Goal: Register for event/course

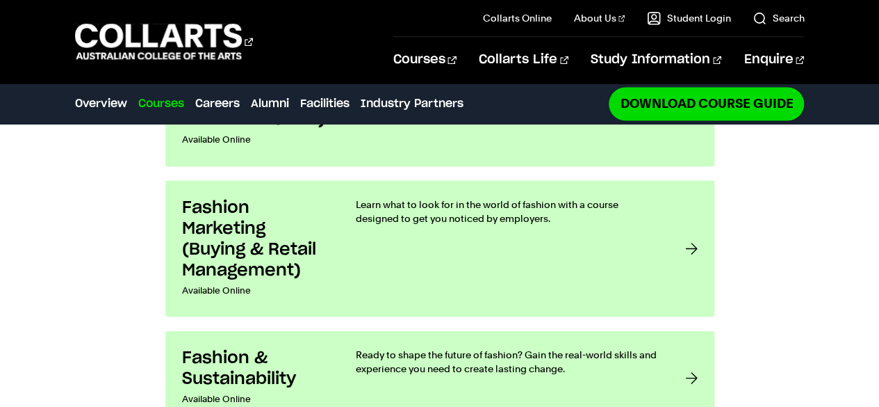
scroll to position [1129, 0]
click at [485, 199] on div "Learn what to look for in the world of fashion with a course designed to get yo…" at bounding box center [507, 247] width 302 height 103
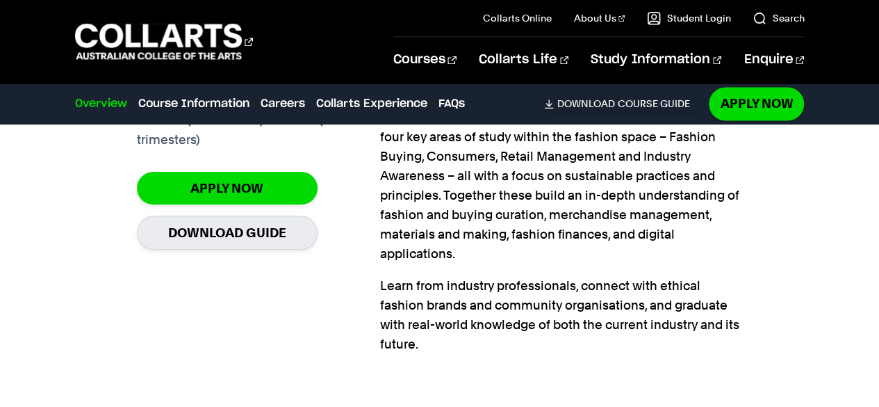
scroll to position [1182, 0]
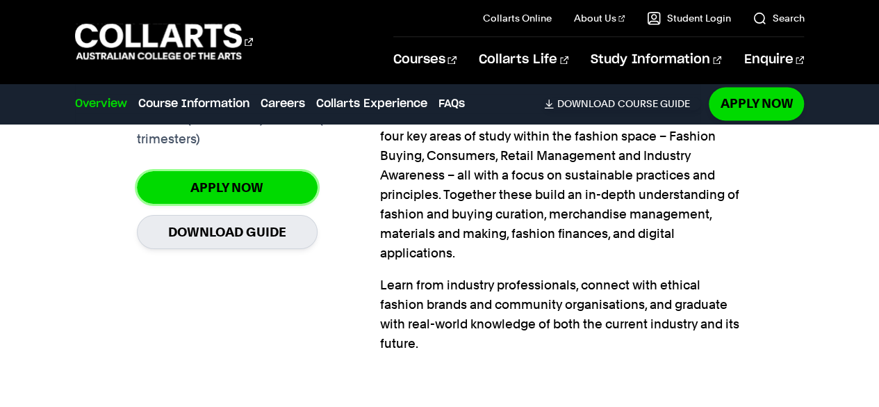
click at [233, 184] on link "Apply Now" at bounding box center [227, 187] width 181 height 33
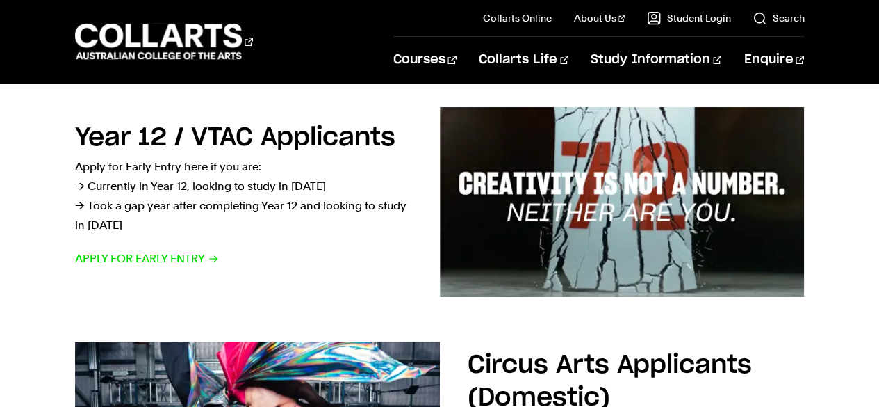
scroll to position [477, 0]
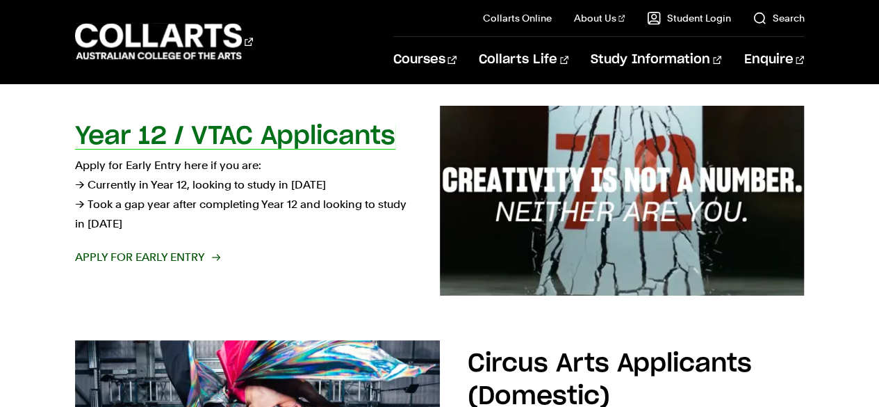
click at [186, 258] on span "Apply for Early Entry" at bounding box center [147, 256] width 144 height 19
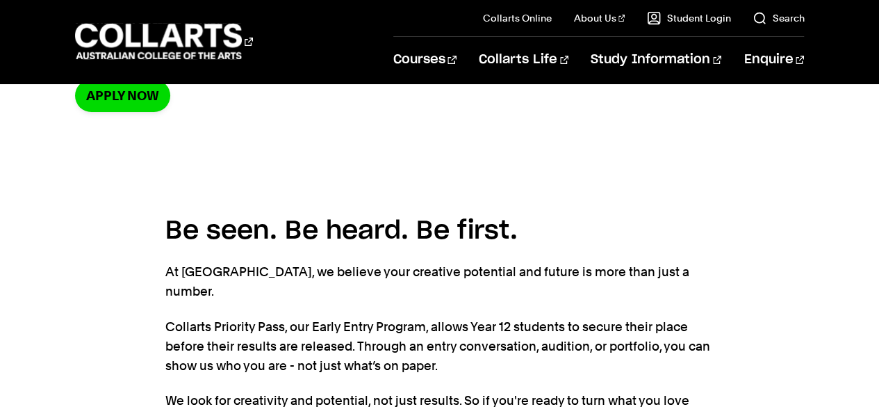
scroll to position [268, 0]
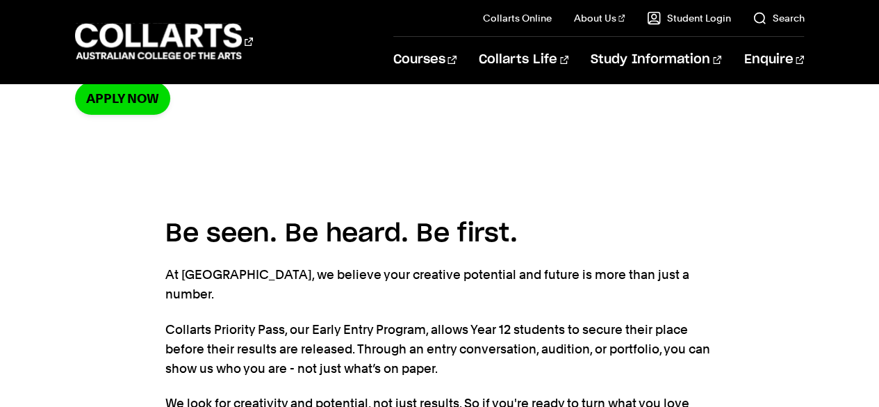
click at [150, 347] on div "Be seen. Be heard. Be first. At Collarts, we believe your creative potential an…" at bounding box center [439, 332] width 879 height 346
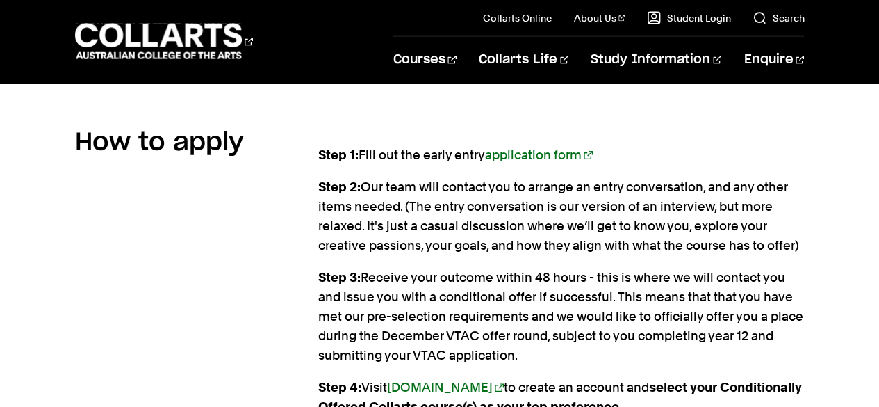
scroll to position [1604, 0]
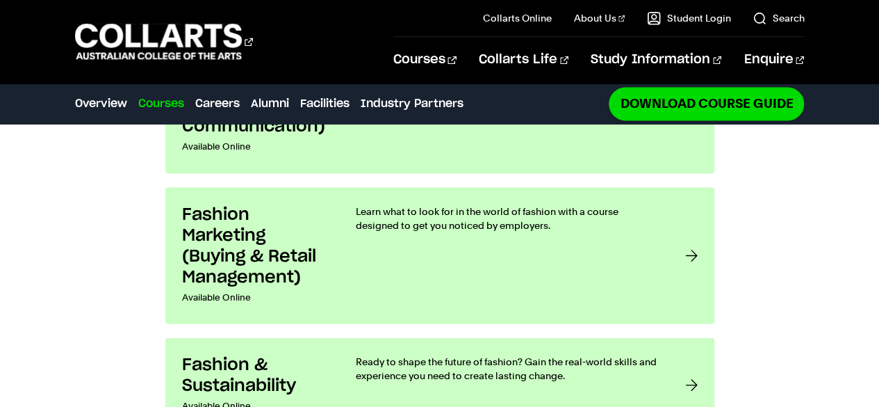
scroll to position [1123, 0]
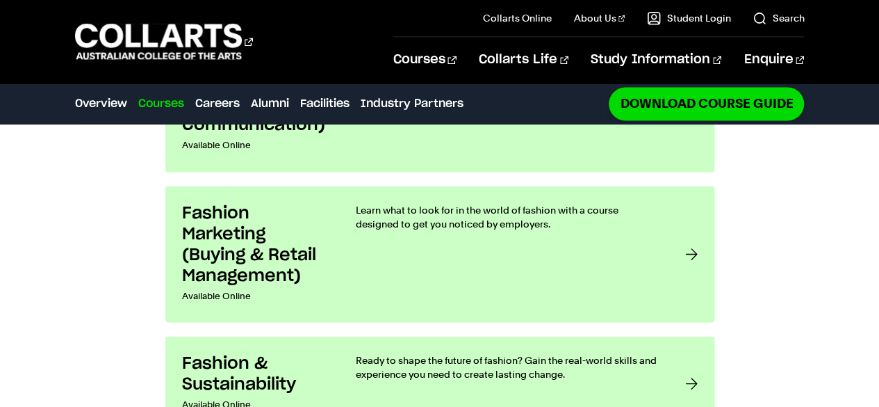
click at [514, 203] on div "Learn what to look for in the world of fashion with a course designed to get yo…" at bounding box center [507, 253] width 302 height 103
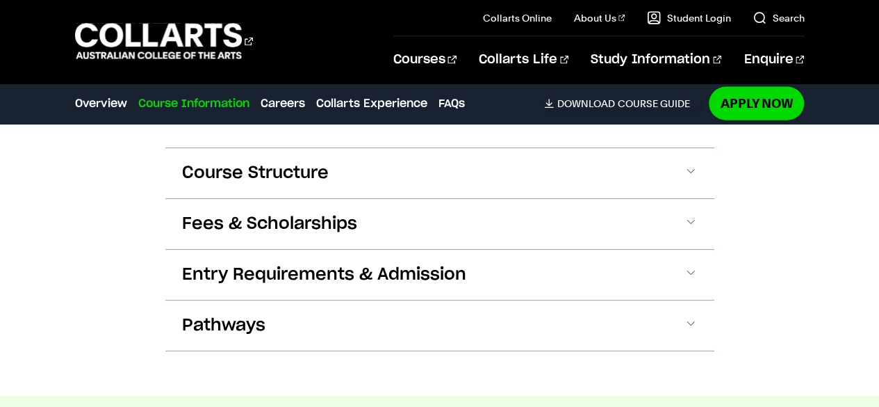
click at [690, 280] on span at bounding box center [691, 274] width 14 height 18
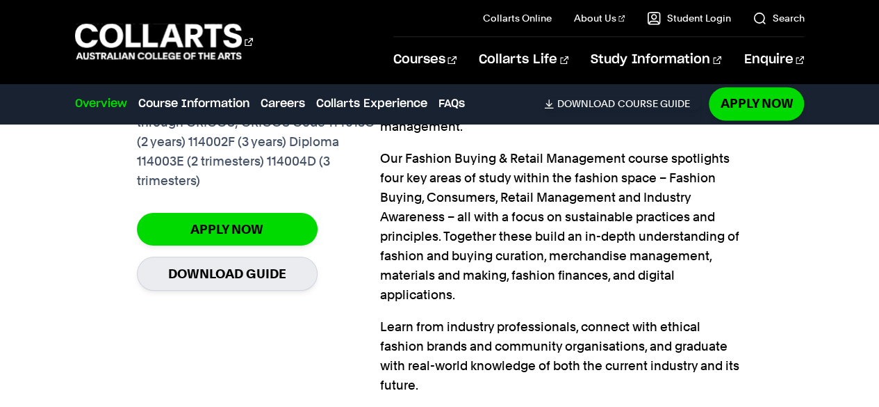
scroll to position [1122, 0]
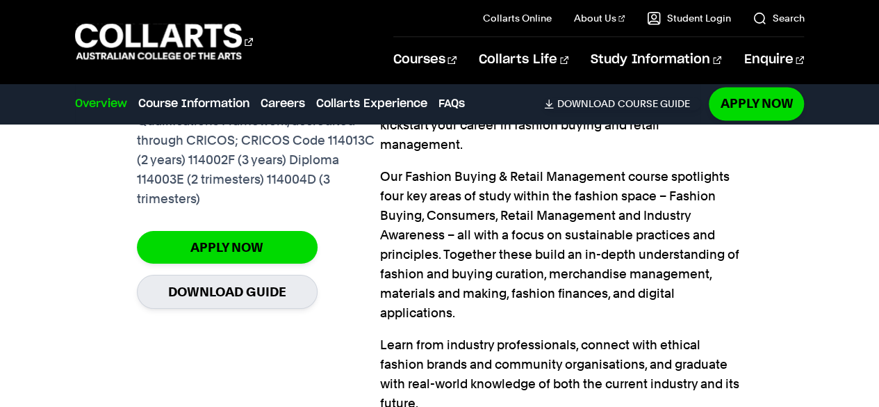
click at [260, 231] on link "Apply Now" at bounding box center [227, 247] width 181 height 33
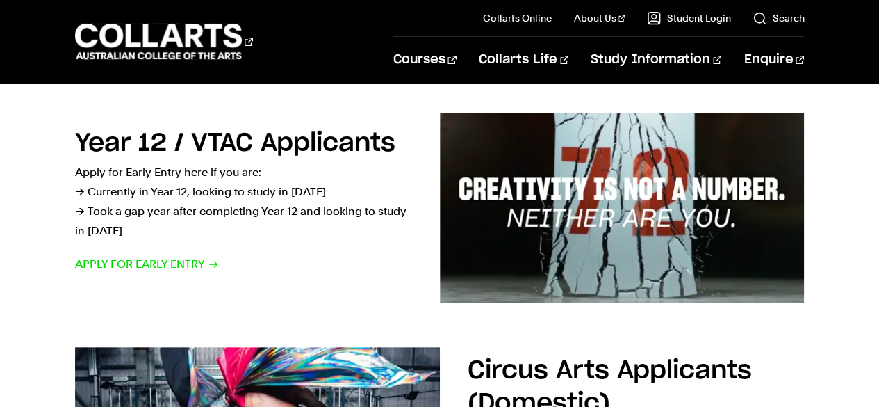
scroll to position [463, 0]
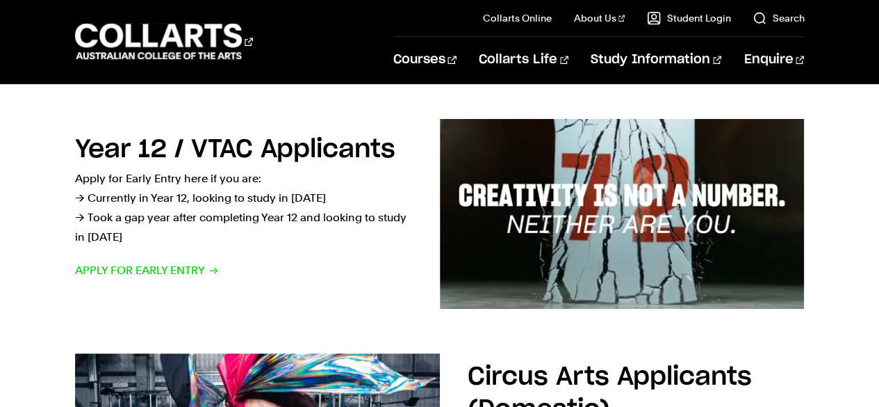
click at [173, 273] on span "Apply for Early Entry" at bounding box center [147, 270] width 144 height 19
